Goal: Find specific page/section

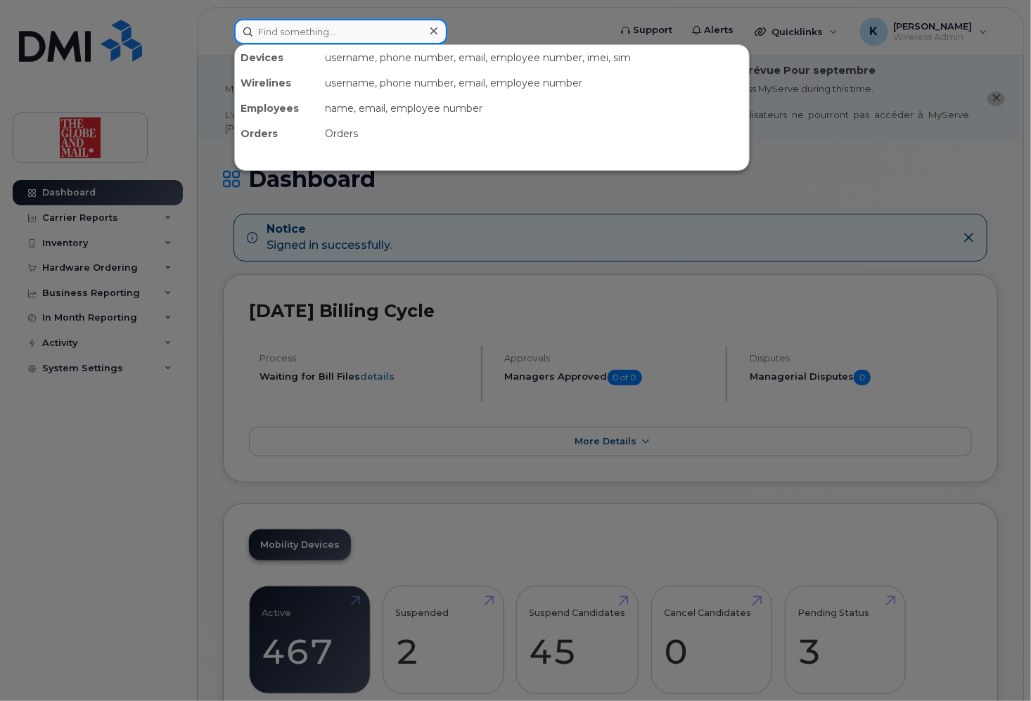
click at [375, 28] on input at bounding box center [340, 31] width 213 height 25
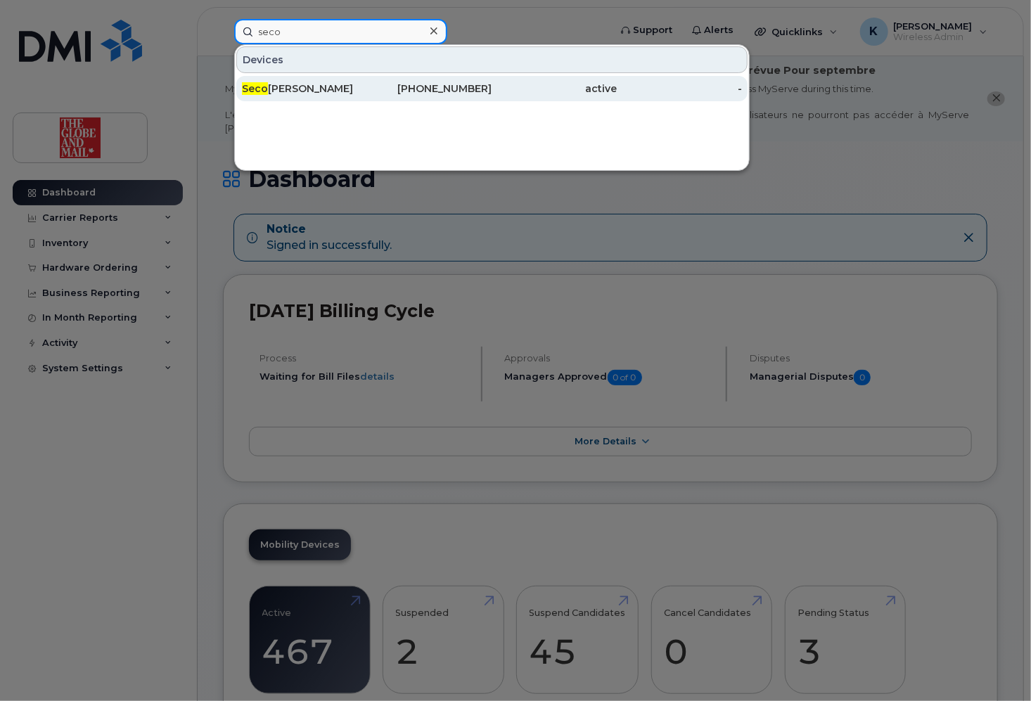
type input "seco"
click at [292, 86] on div "Seco urs, [PERSON_NAME]" at bounding box center [304, 89] width 125 height 14
